Goal: Task Accomplishment & Management: Manage account settings

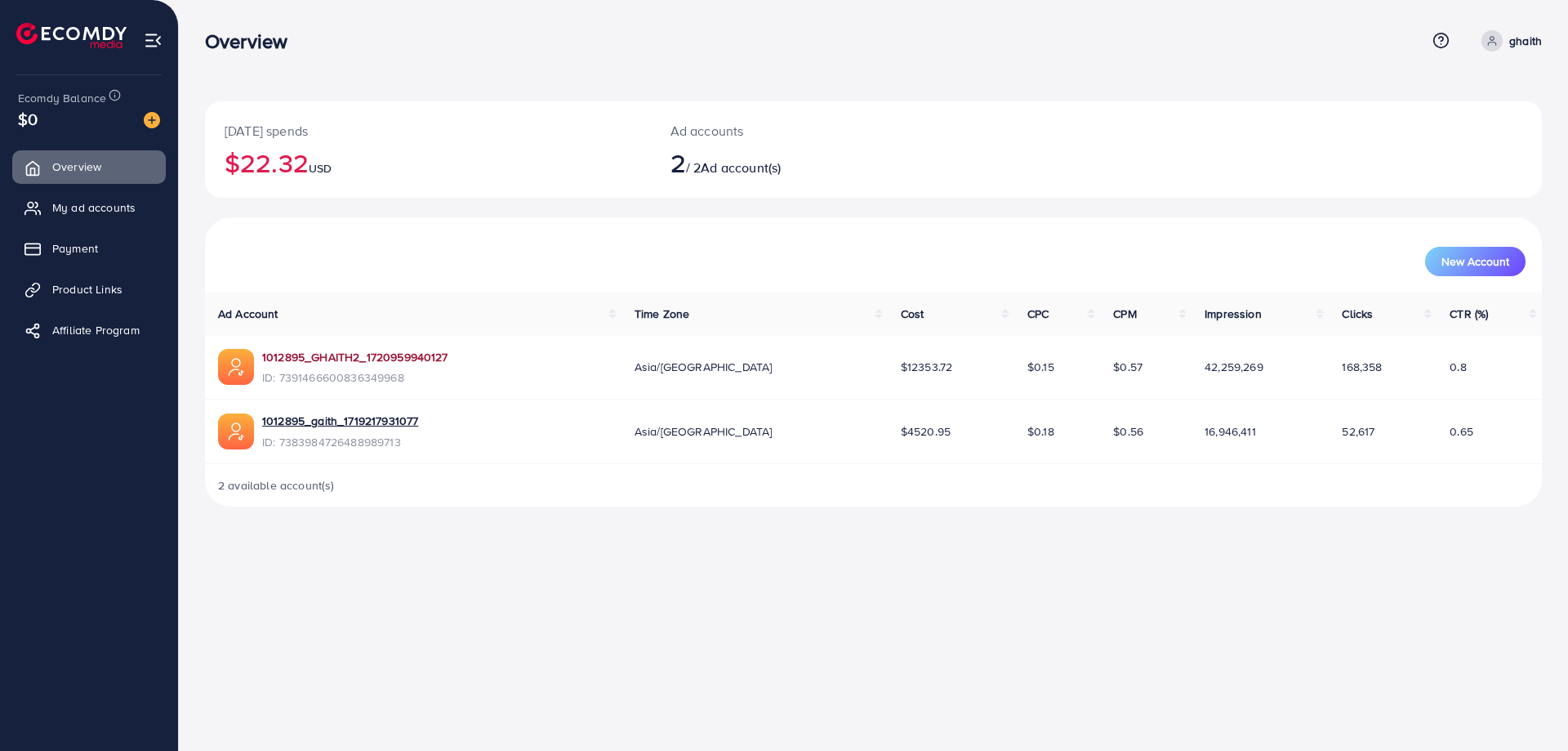
click at [332, 353] on link "1012895_GHAITH2_1720959940127" at bounding box center [355, 357] width 186 height 16
click at [86, 208] on span "My ad accounts" at bounding box center [98, 208] width 84 height 16
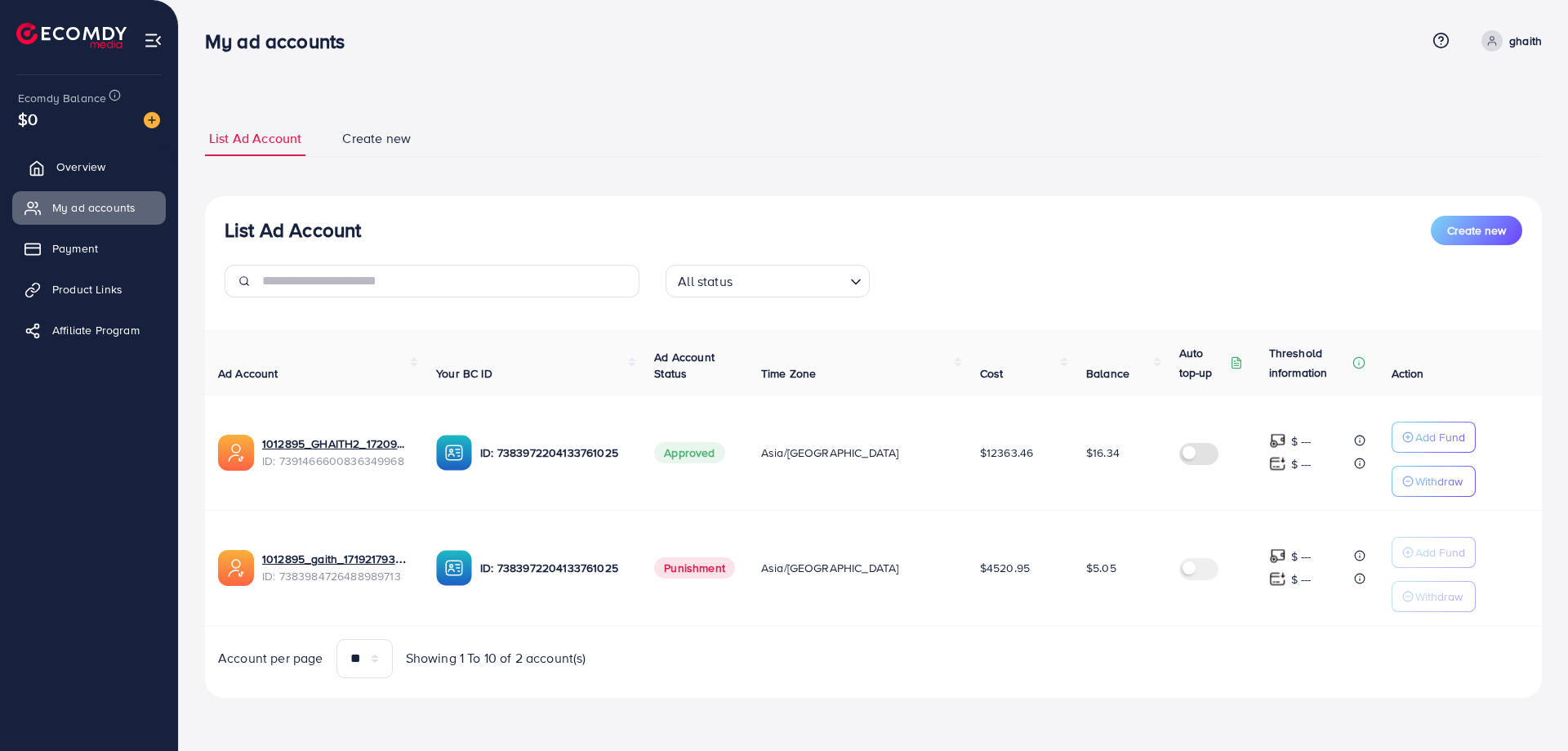
click at [64, 159] on span "Overview" at bounding box center [81, 167] width 49 height 16
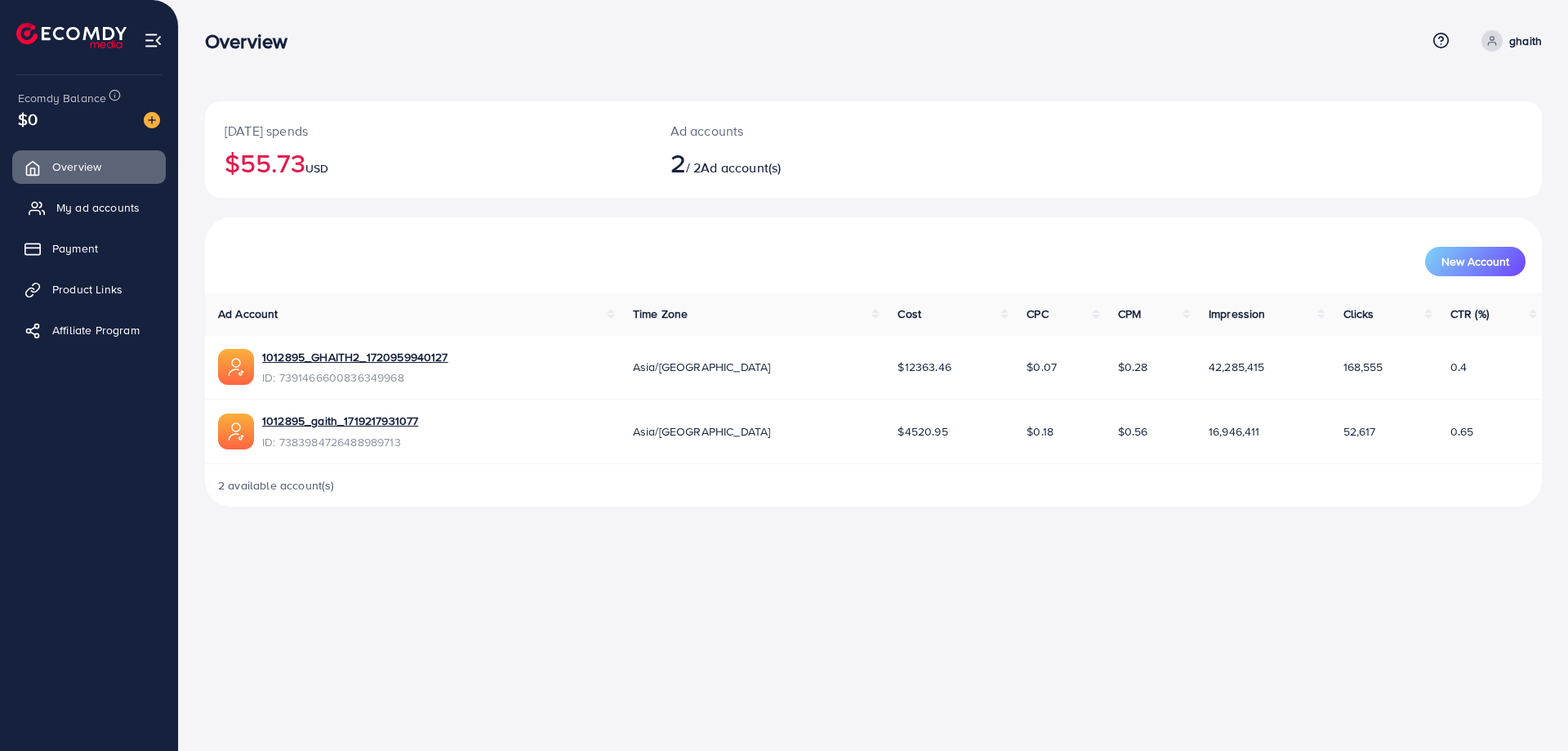
click at [78, 212] on span "My ad accounts" at bounding box center [98, 208] width 84 height 16
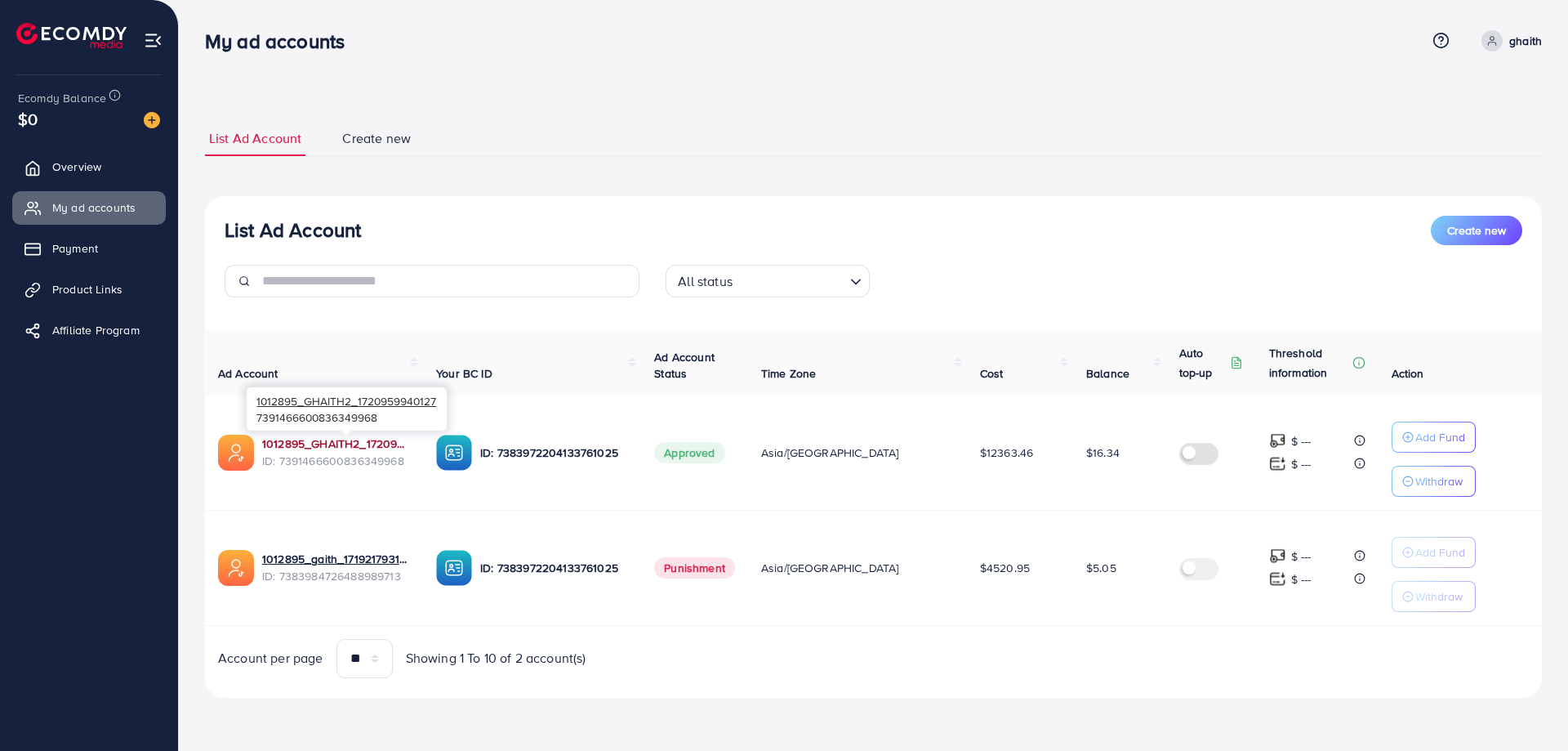
click at [310, 440] on link "1012895_GHAITH2_1720959940127" at bounding box center [336, 444] width 148 height 16
click at [110, 245] on link "Payment" at bounding box center [88, 249] width 153 height 33
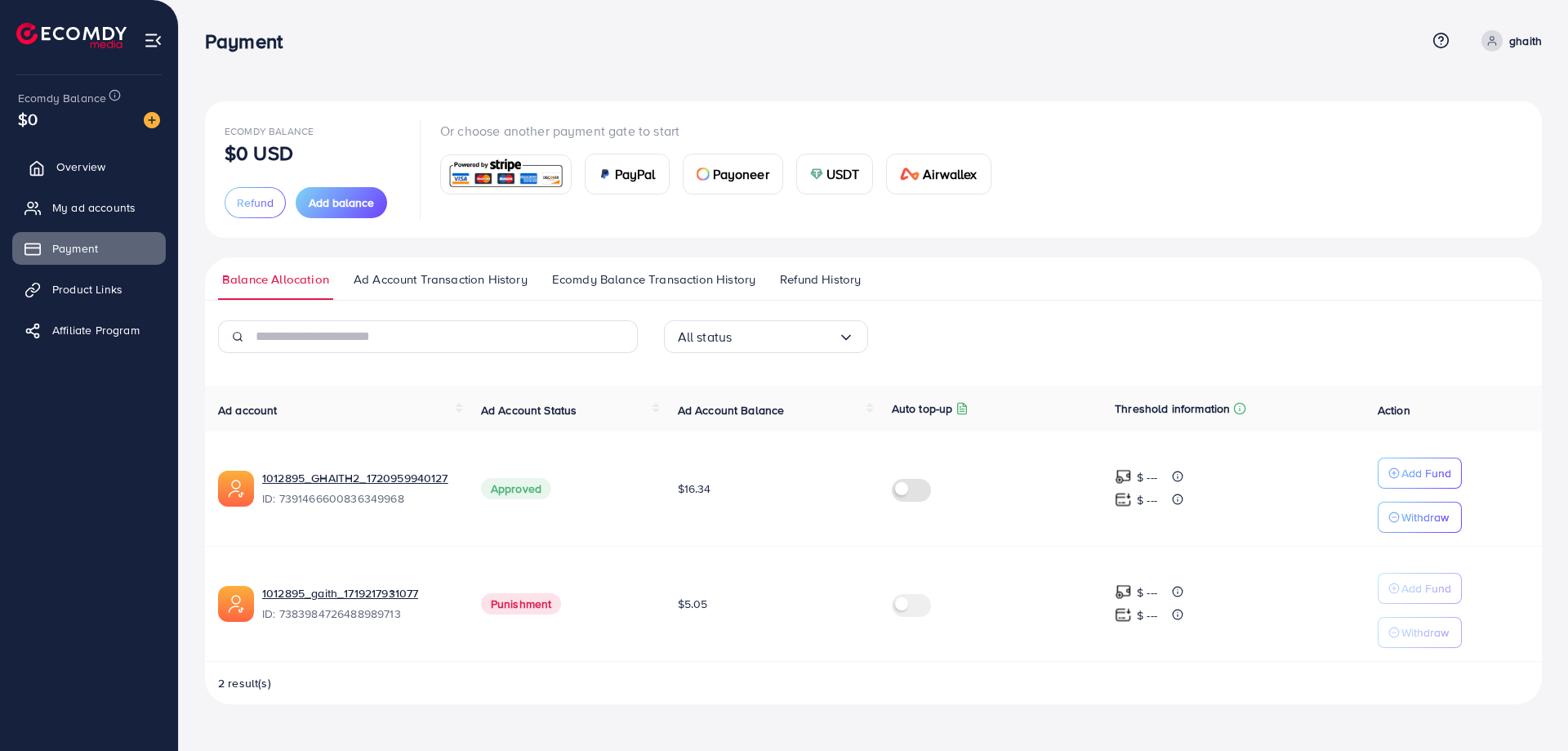
click at [110, 159] on link "Overview" at bounding box center [88, 167] width 153 height 33
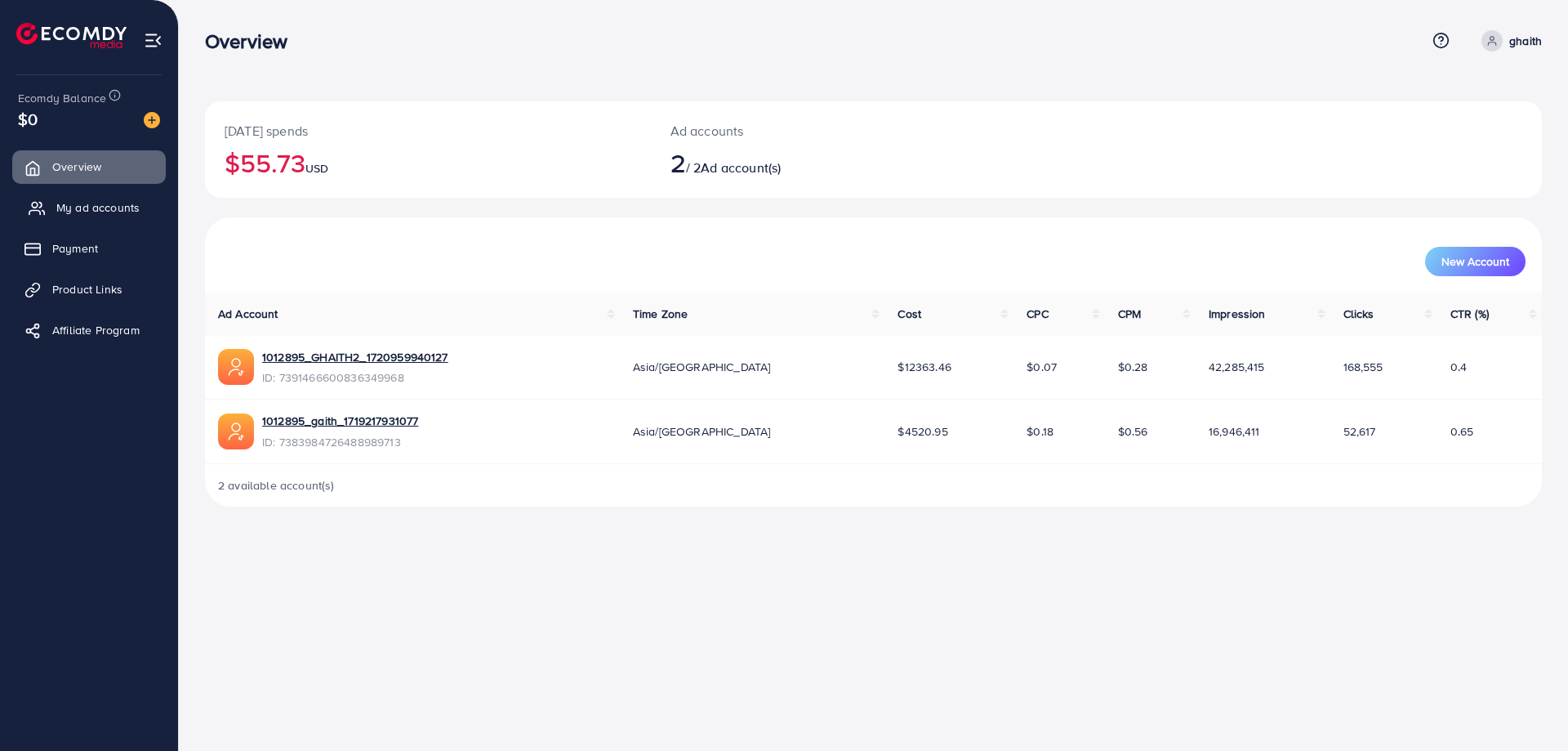
click at [123, 213] on span "My ad accounts" at bounding box center [98, 208] width 84 height 16
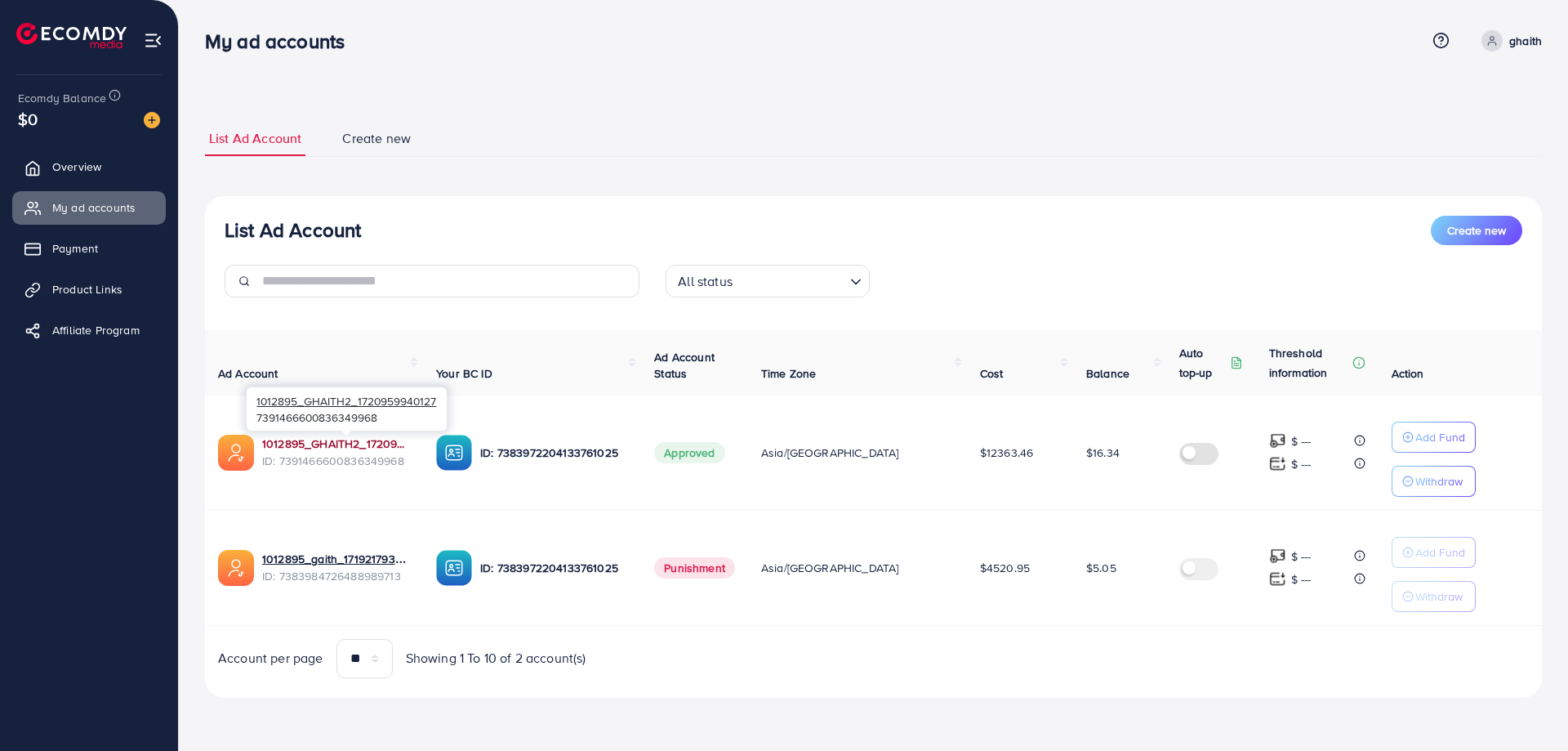
click at [381, 449] on link "1012895_GHAITH2_1720959940127" at bounding box center [336, 444] width 148 height 16
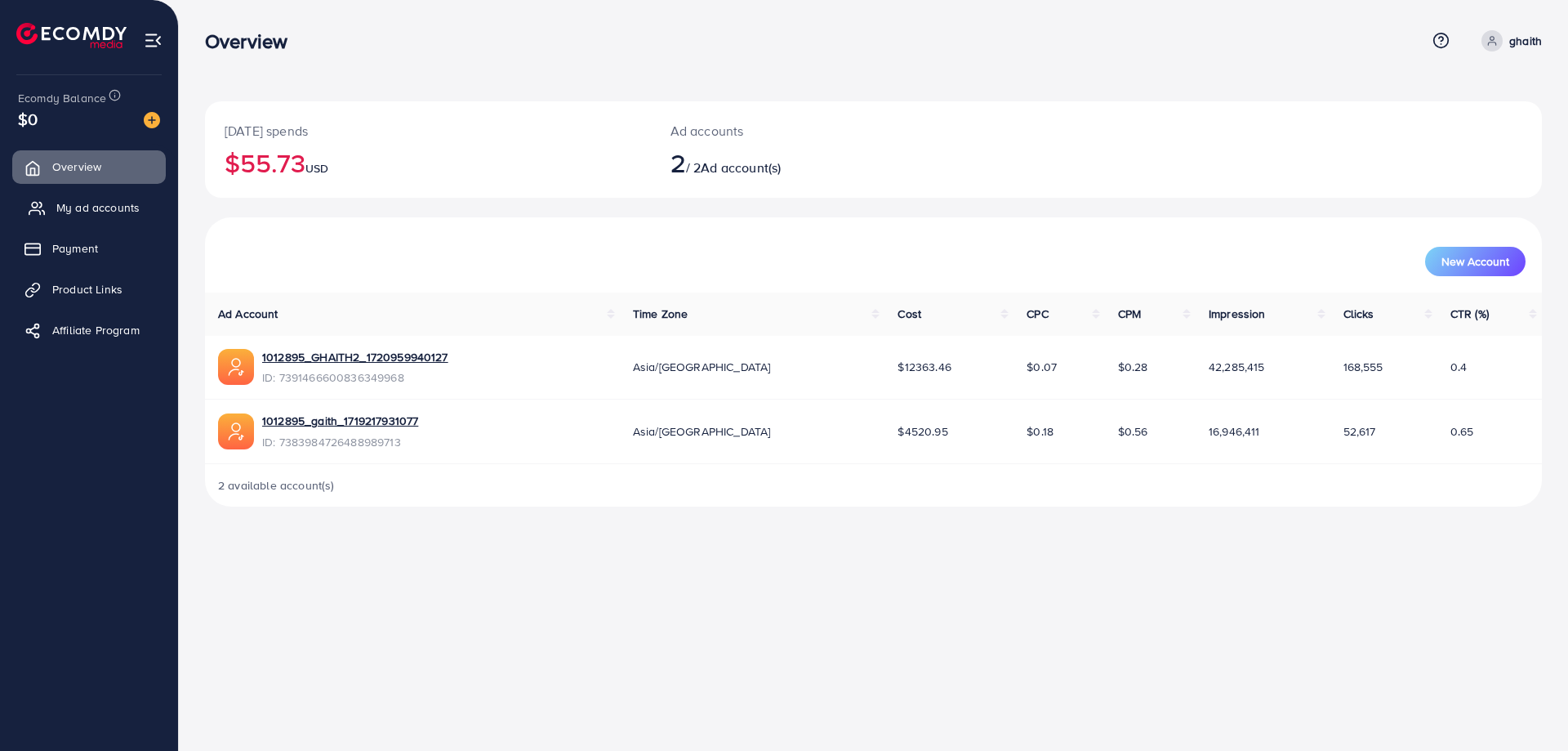
click at [111, 199] on link "My ad accounts" at bounding box center [88, 208] width 153 height 33
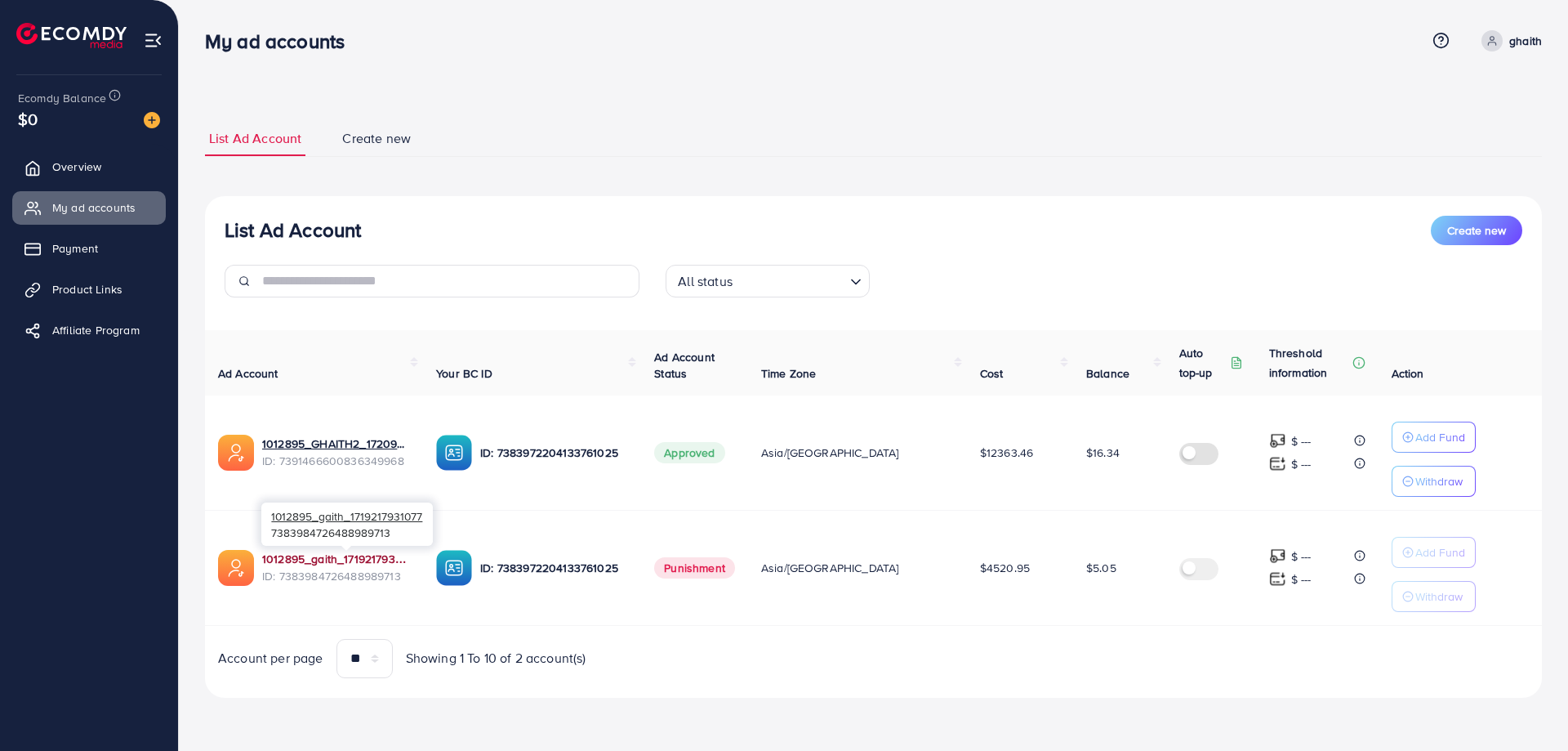
click at [369, 558] on link "1012895_gaith_1719217931077" at bounding box center [336, 558] width 148 height 16
click at [1179, 457] on label at bounding box center [1202, 452] width 45 height 19
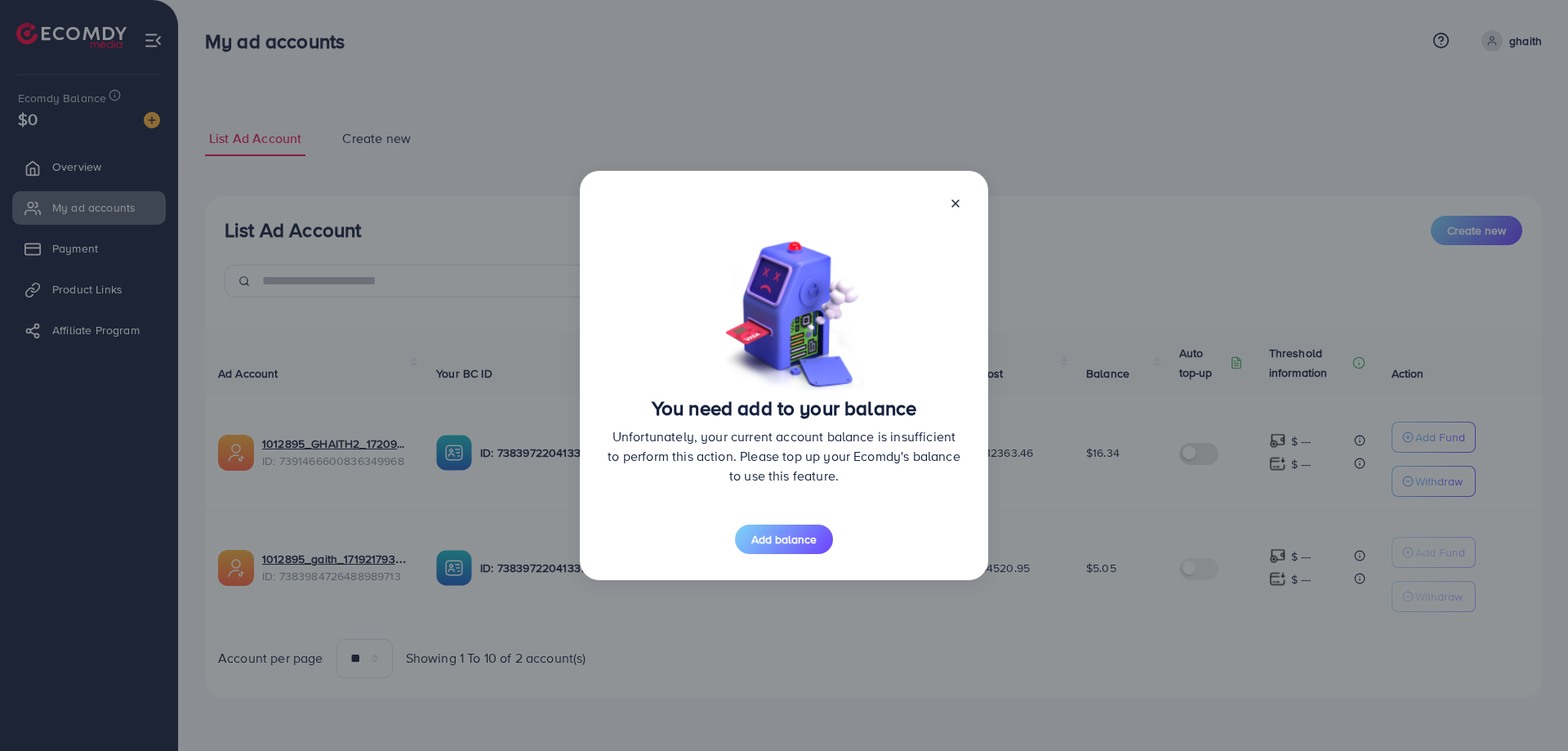
click at [951, 208] on icon at bounding box center [955, 203] width 13 height 13
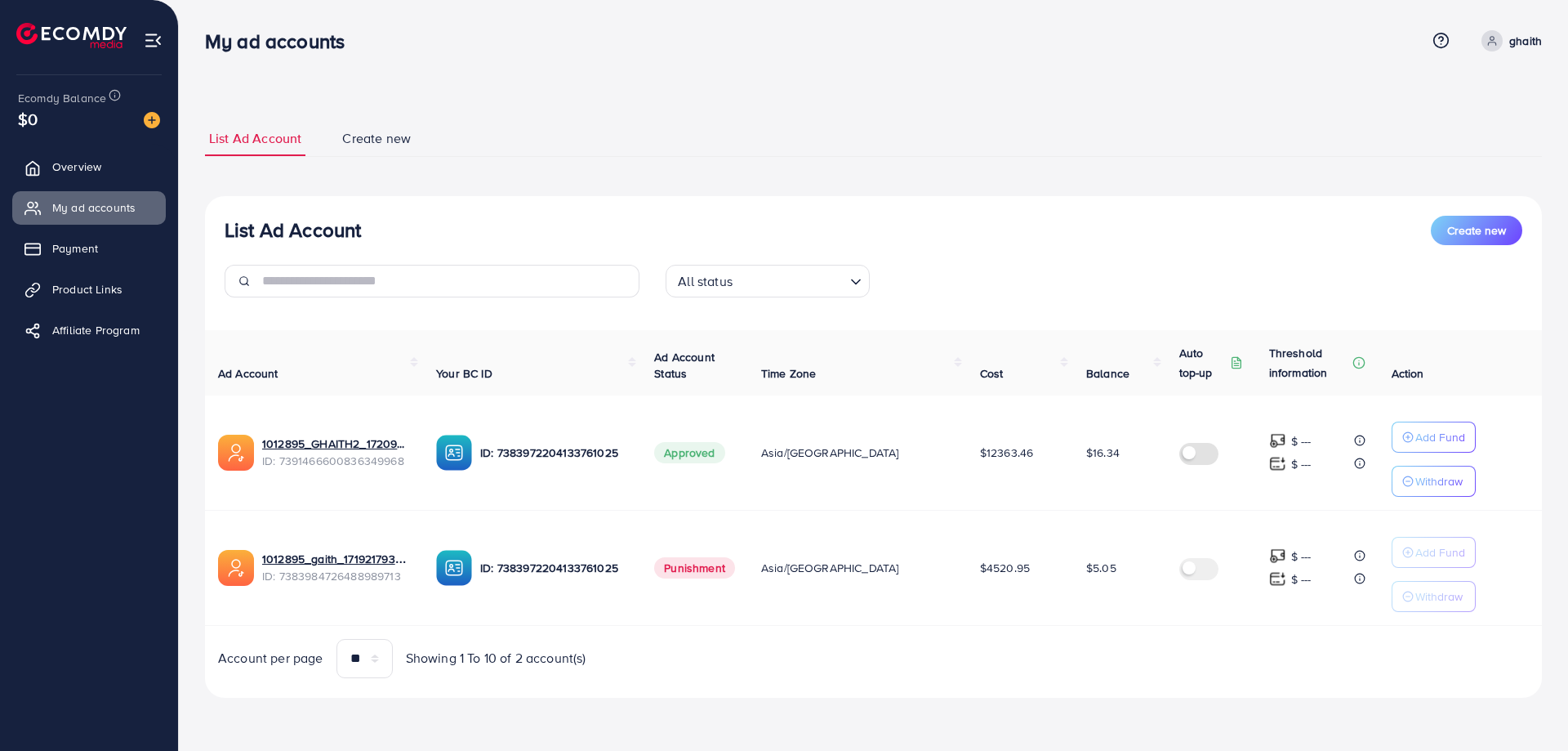
click at [1501, 34] on span at bounding box center [1492, 40] width 21 height 21
click at [1159, 127] on ul "List Ad Account Create new" at bounding box center [873, 139] width 1337 height 36
click at [102, 157] on link "Overview" at bounding box center [88, 167] width 153 height 33
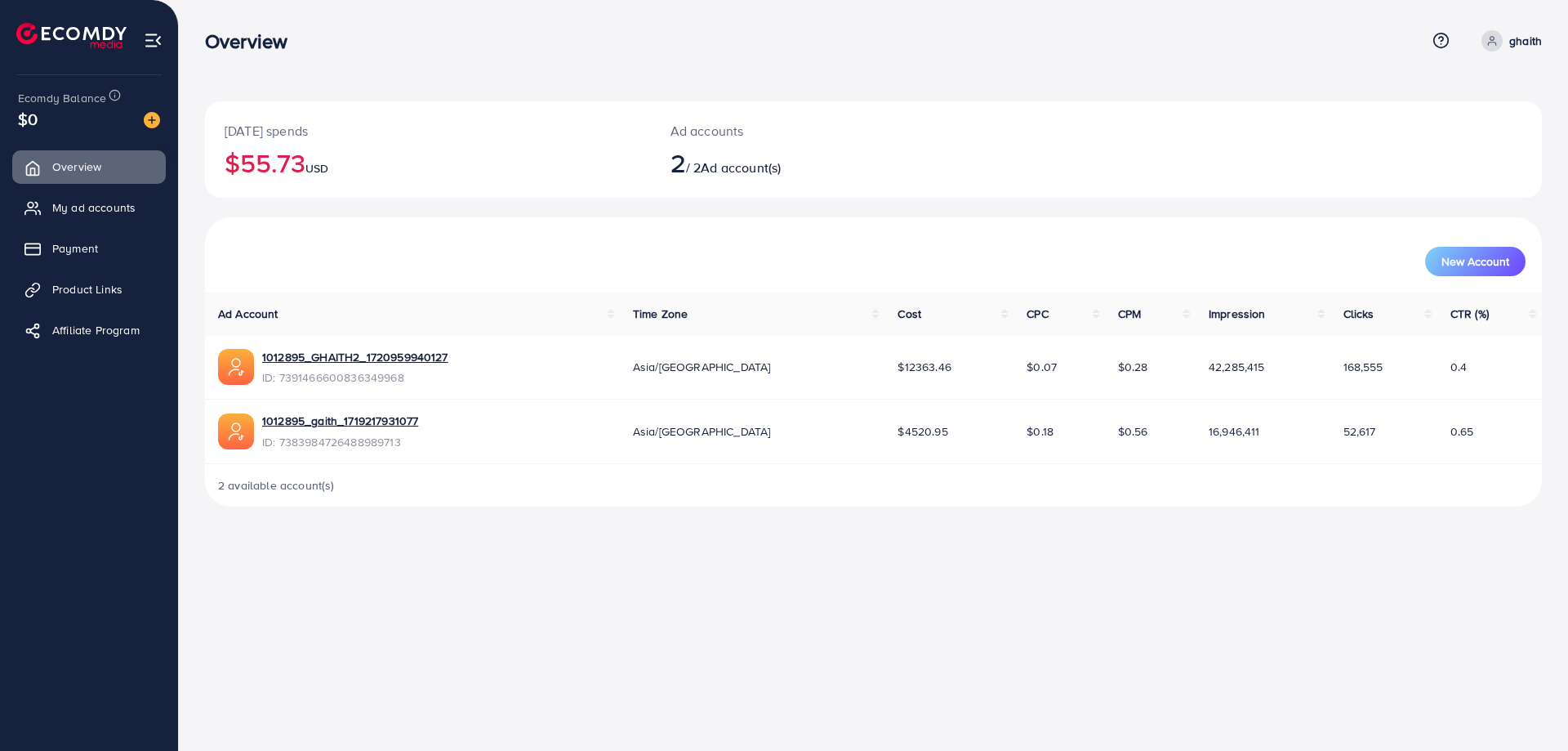
click at [884, 413] on td "$4520.95" at bounding box center [949, 431] width 129 height 64
click at [64, 212] on span "My ad accounts" at bounding box center [98, 208] width 84 height 16
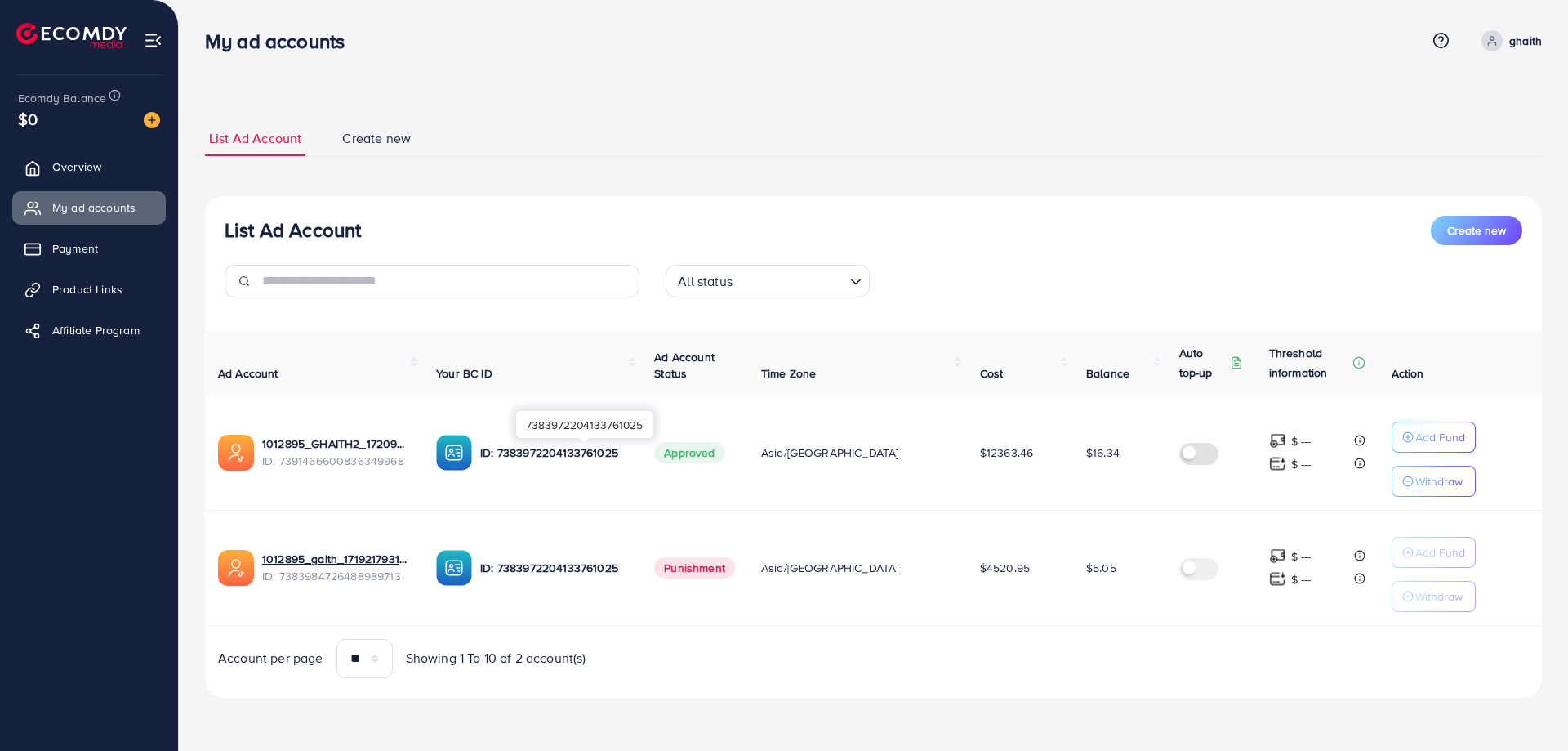
click at [597, 452] on p "ID: 7383972204133761025" at bounding box center [554, 453] width 148 height 20
click at [352, 442] on link "1012895_GHAITH2_1720959940127" at bounding box center [336, 444] width 148 height 16
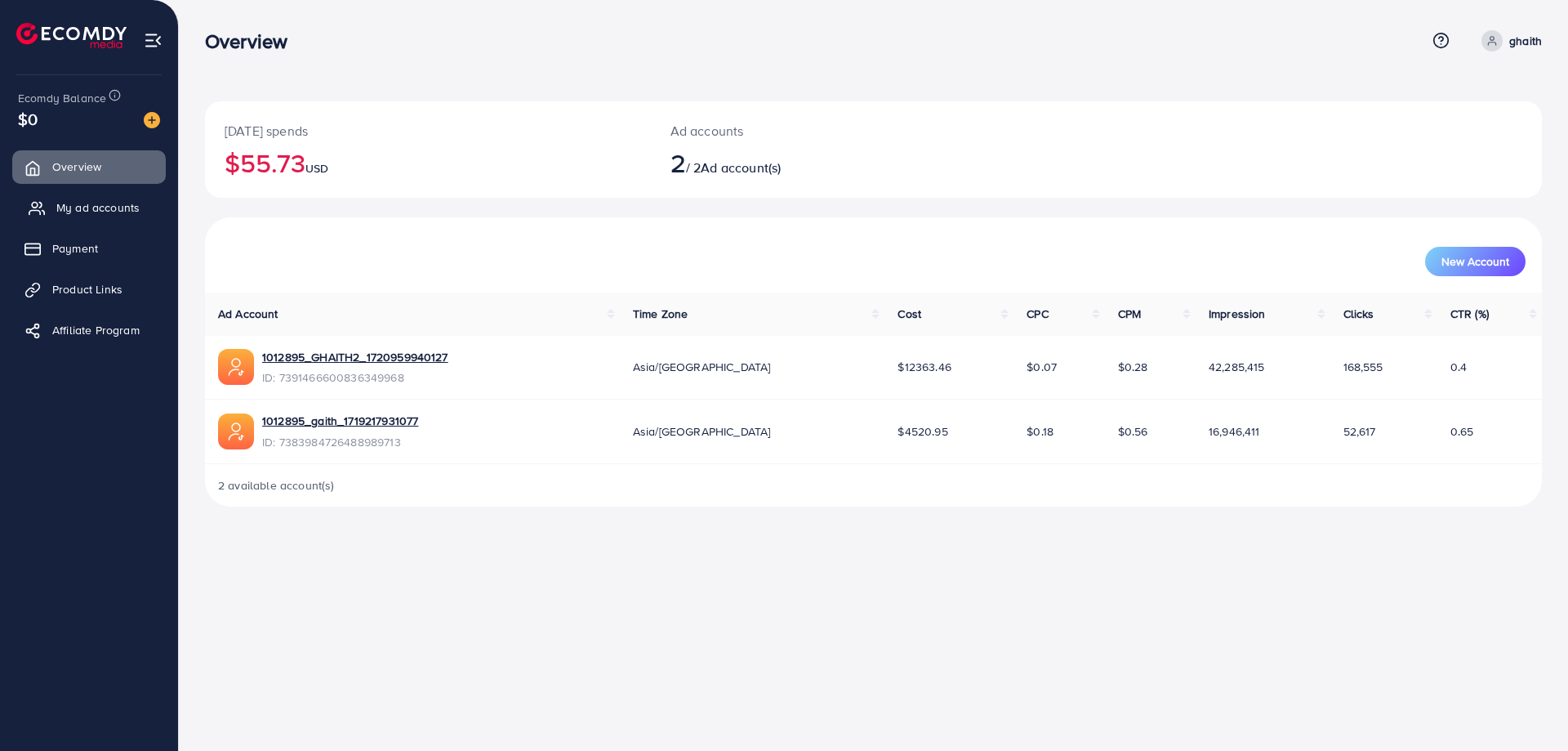
click at [76, 216] on span "My ad accounts" at bounding box center [98, 208] width 84 height 16
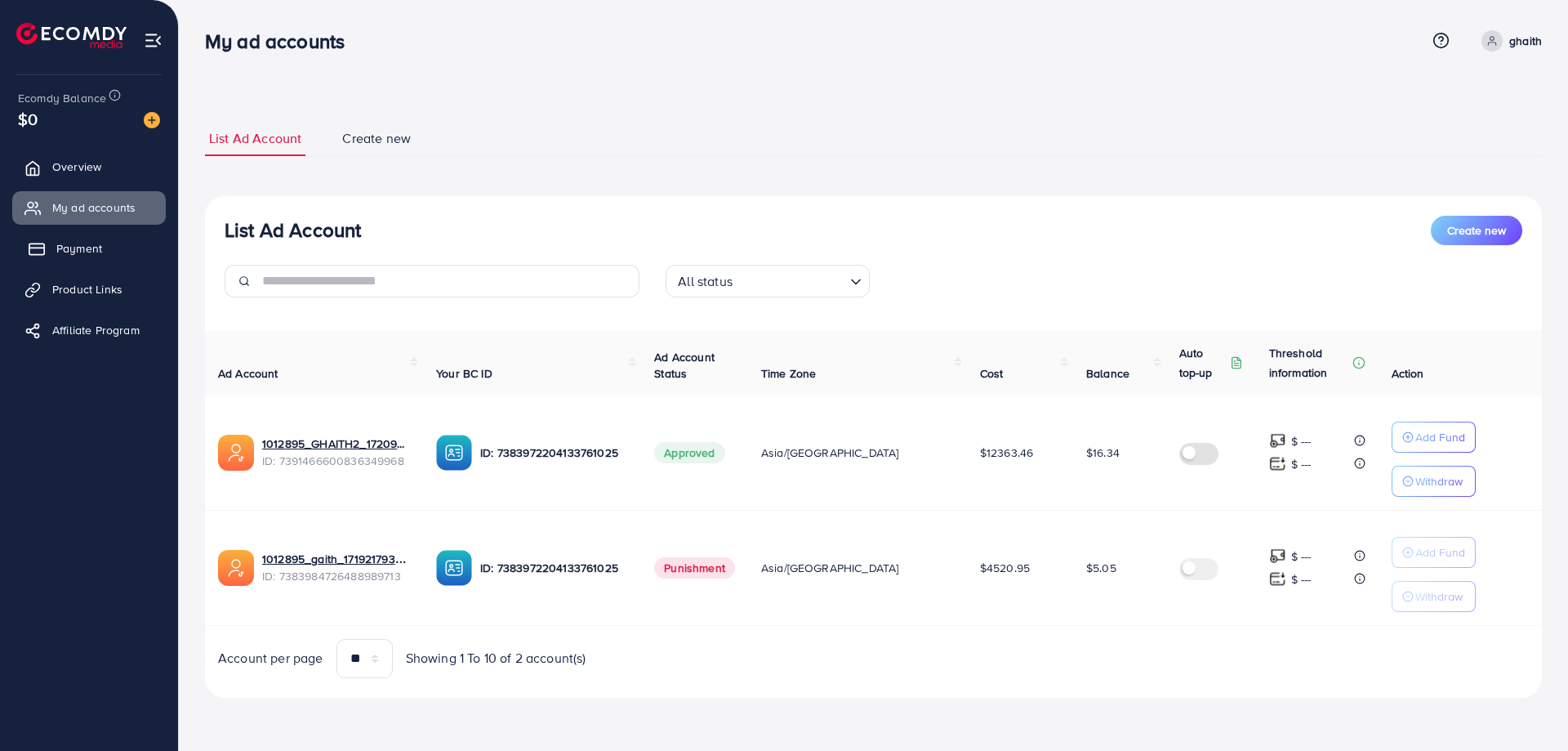
click at [92, 253] on span "Payment" at bounding box center [79, 249] width 45 height 16
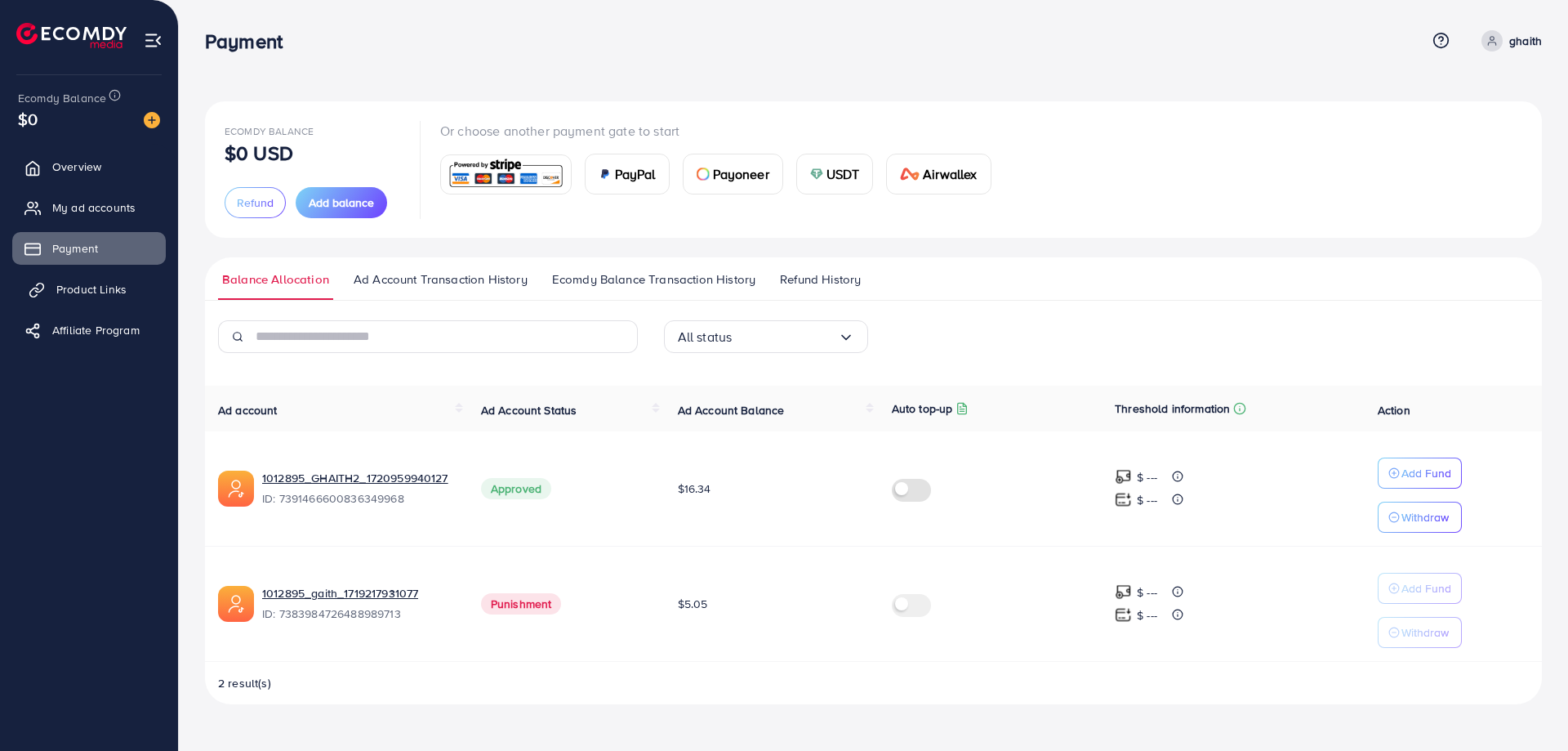
click at [94, 277] on link "Product Links" at bounding box center [88, 290] width 153 height 33
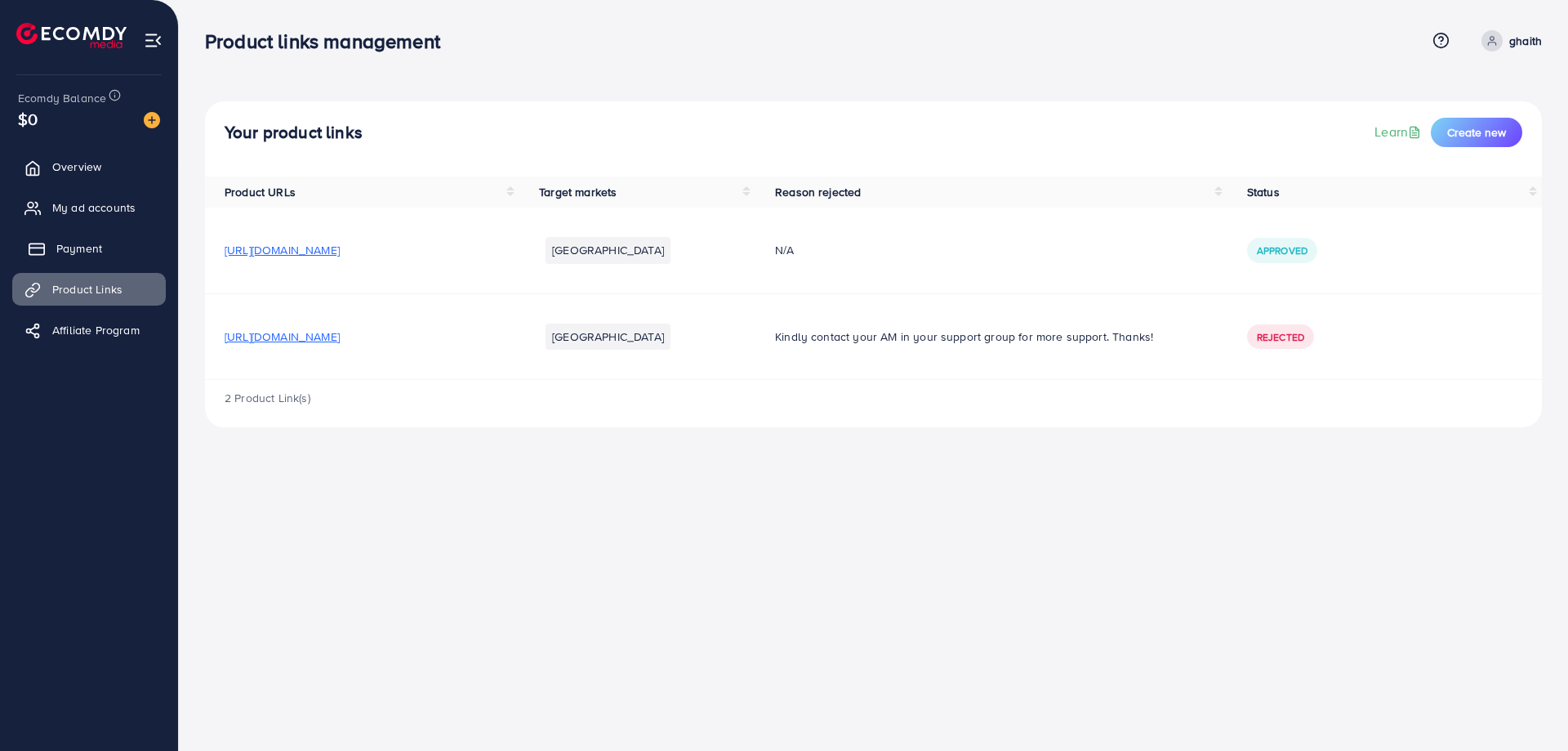
click at [95, 252] on span "Payment" at bounding box center [79, 249] width 45 height 16
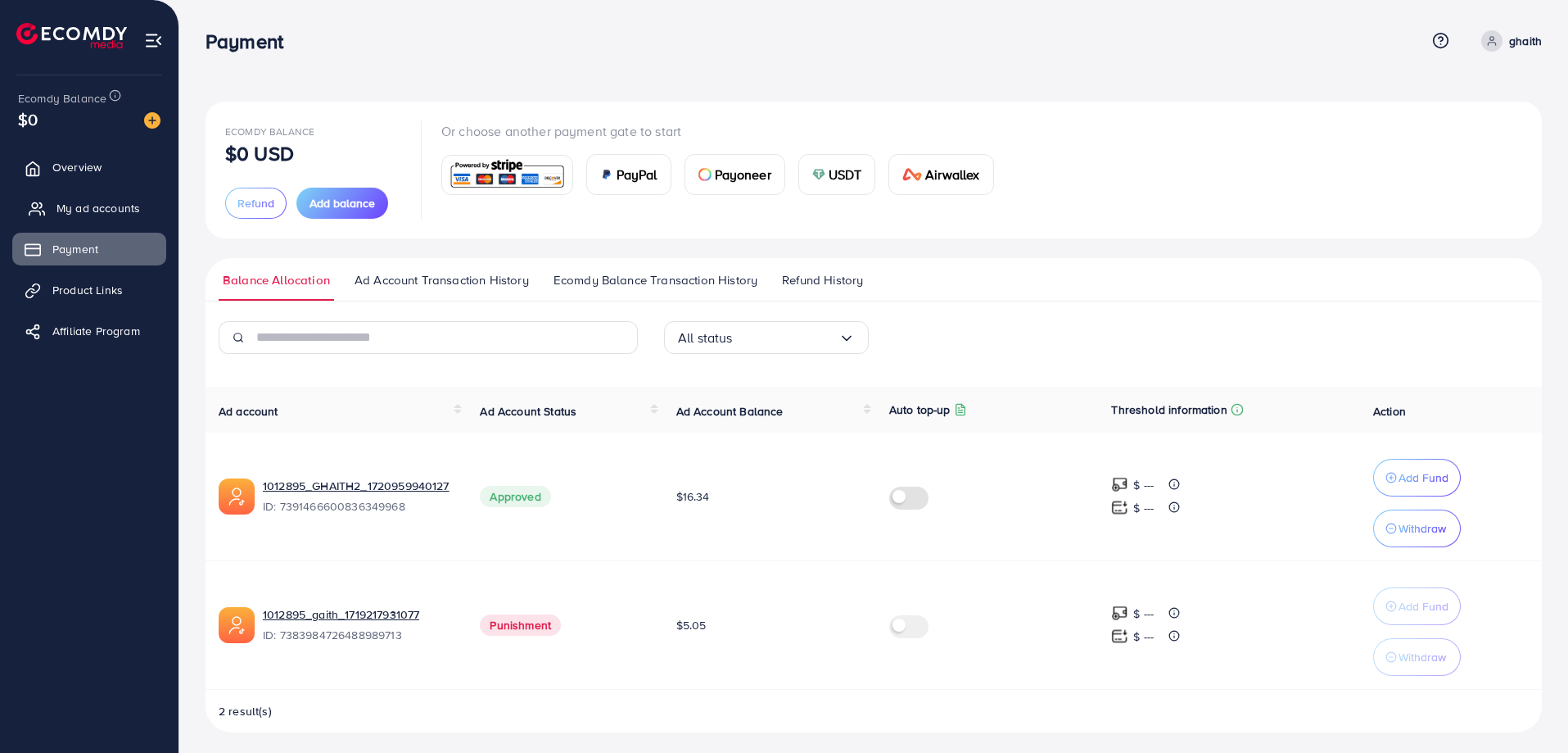
click at [86, 209] on span "My ad accounts" at bounding box center [98, 209] width 84 height 16
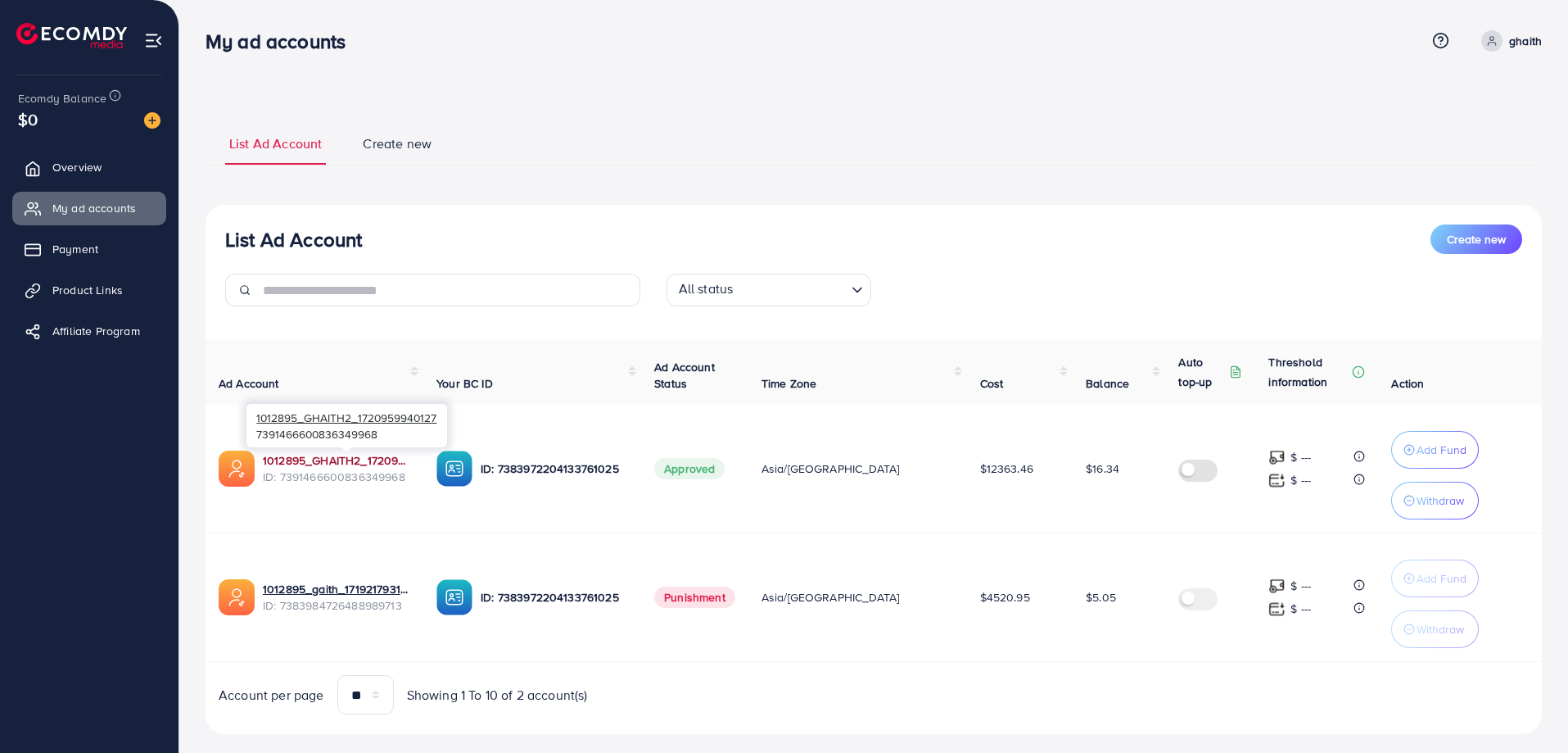
click at [391, 456] on link "1012895_GHAITH2_1720959940127" at bounding box center [337, 461] width 147 height 16
